Goal: Information Seeking & Learning: Learn about a topic

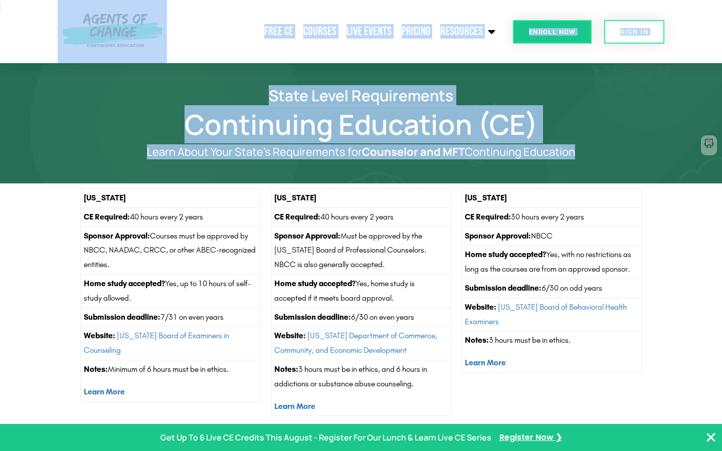
click at [94, 37] on img at bounding box center [112, 31] width 109 height 63
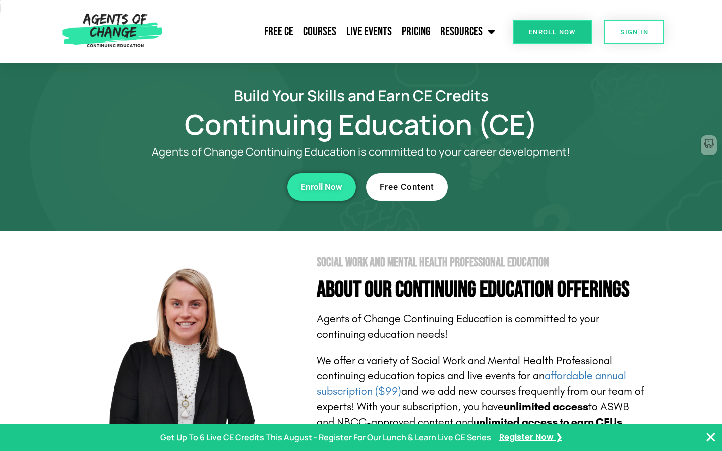
click at [49, 33] on header "Free CE Courses Live Events Pricing Resources Blog State Requirements: Social W…" at bounding box center [361, 31] width 722 height 63
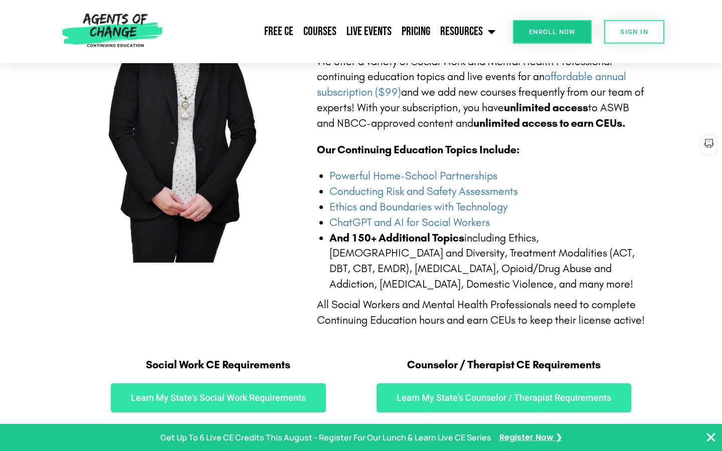
scroll to position [301, 0]
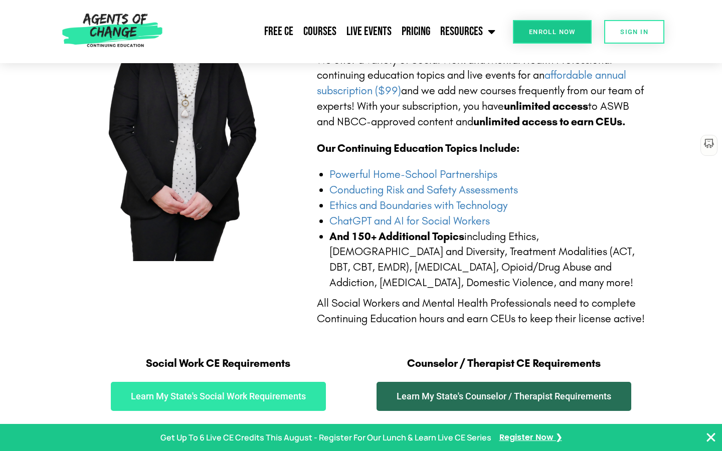
click at [478, 396] on span "Learn My State's Counselor / Therapist Requirements" at bounding box center [504, 396] width 215 height 9
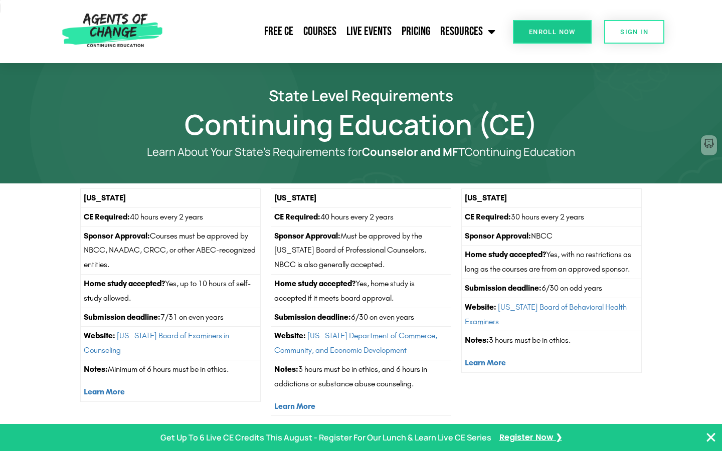
click at [653, 308] on section "Alabama CE Required: 40 hours every 2 years Sponsor Approval: Courses must be a…" at bounding box center [361, 307] width 722 height 246
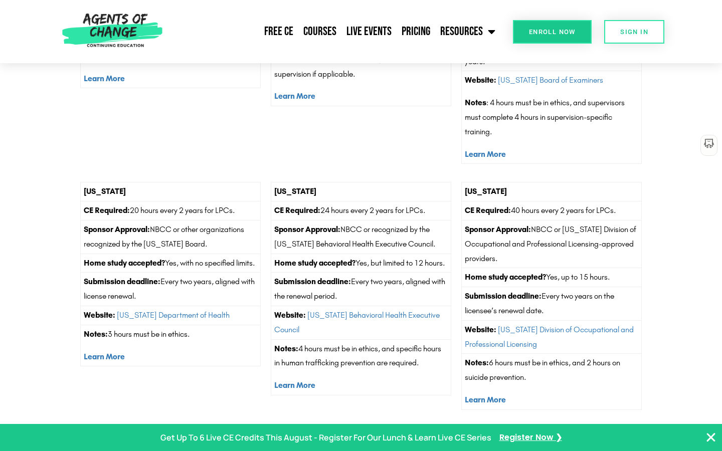
scroll to position [3631, 0]
